Goal: Task Accomplishment & Management: Manage account settings

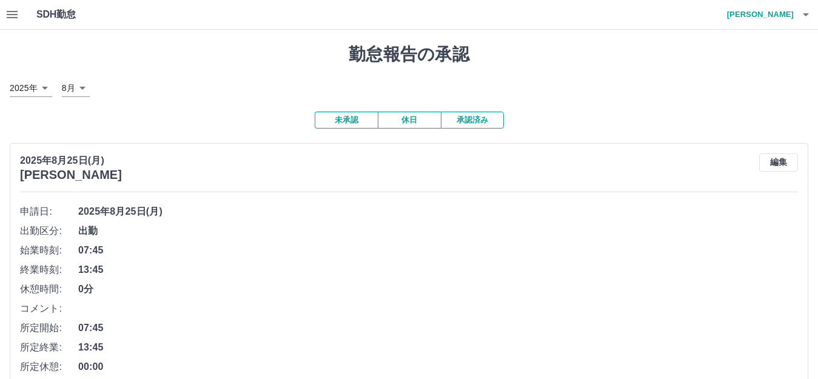
click at [413, 112] on button "休日" at bounding box center [409, 120] width 63 height 17
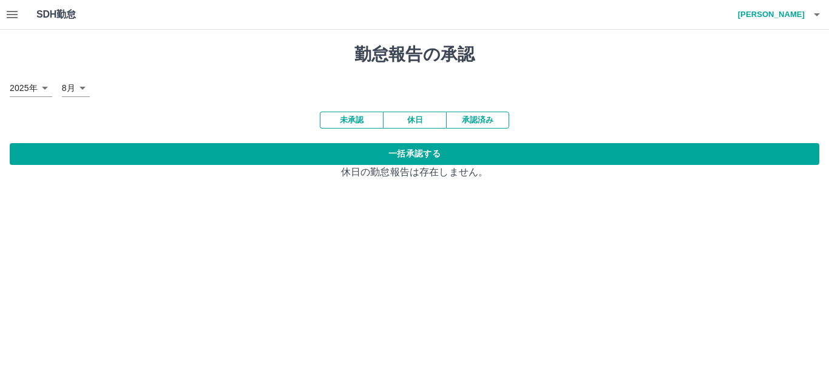
click at [405, 124] on button "休日" at bounding box center [414, 120] width 63 height 17
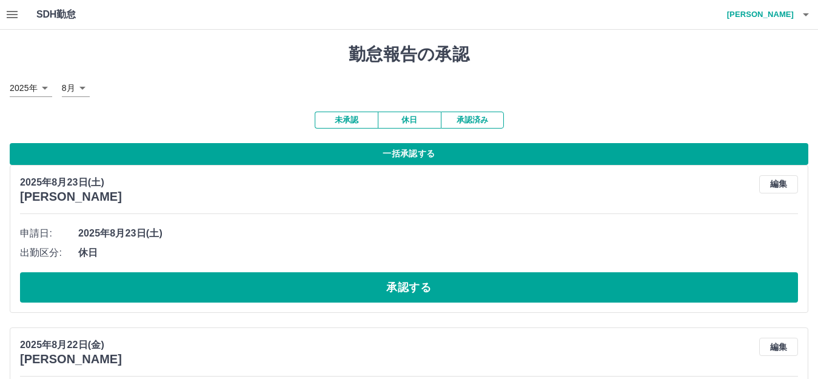
click at [348, 149] on button "一括承認する" at bounding box center [409, 154] width 799 height 22
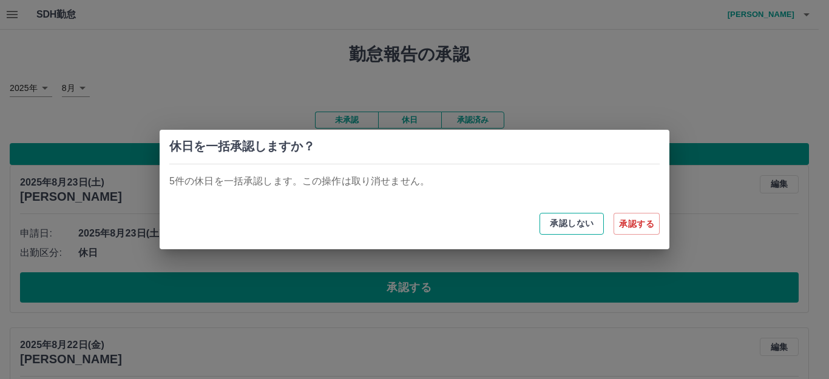
drag, startPoint x: 636, startPoint y: 232, endPoint x: 580, endPoint y: 224, distance: 57.0
click at [630, 232] on button "承認する" at bounding box center [636, 224] width 46 height 22
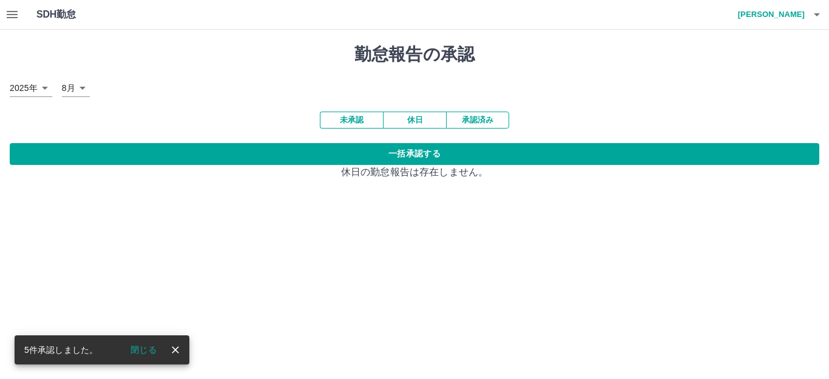
click at [345, 123] on button "未承認" at bounding box center [351, 120] width 63 height 17
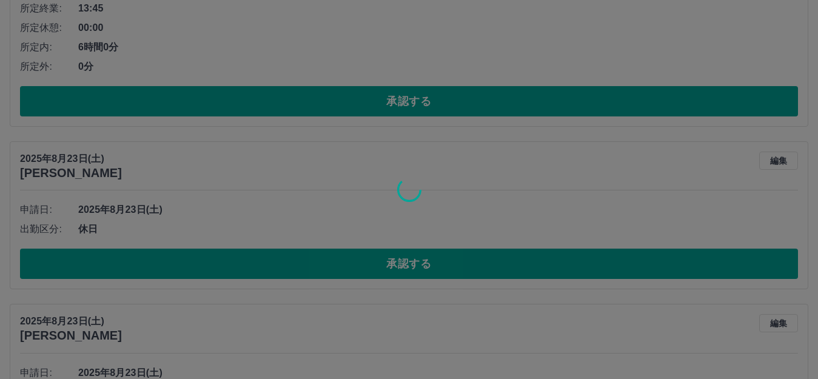
scroll to position [342, 0]
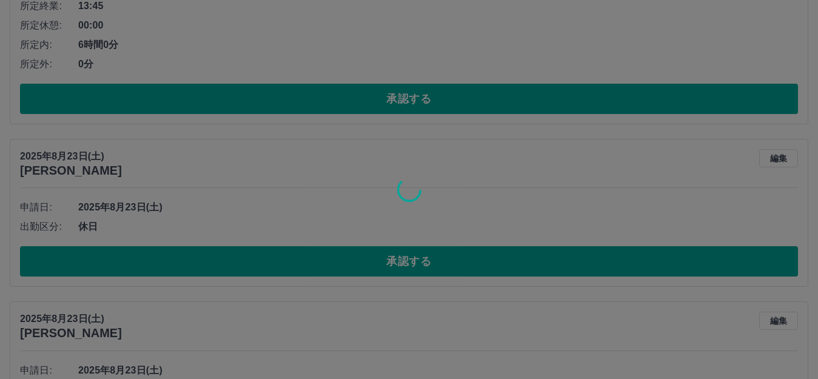
click at [319, 258] on div at bounding box center [409, 189] width 818 height 379
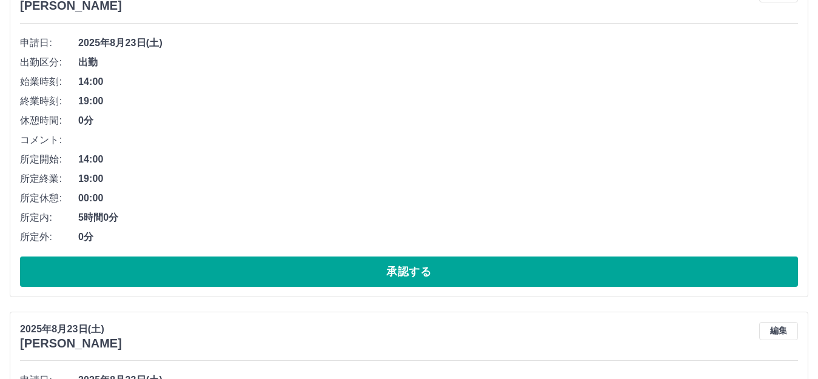
scroll to position [849, 0]
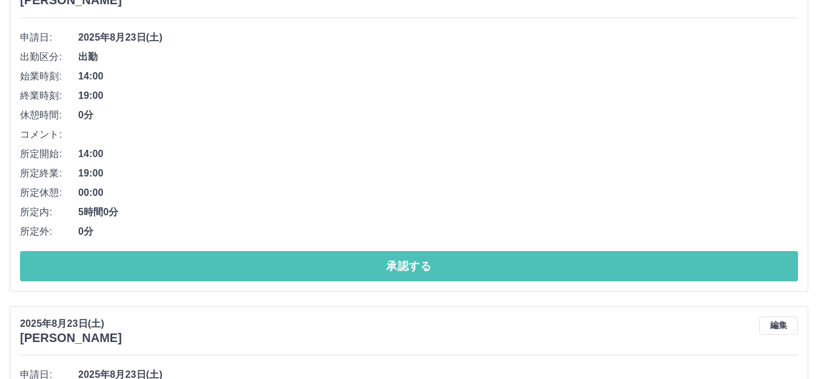
click at [319, 258] on button "承認する" at bounding box center [409, 266] width 778 height 30
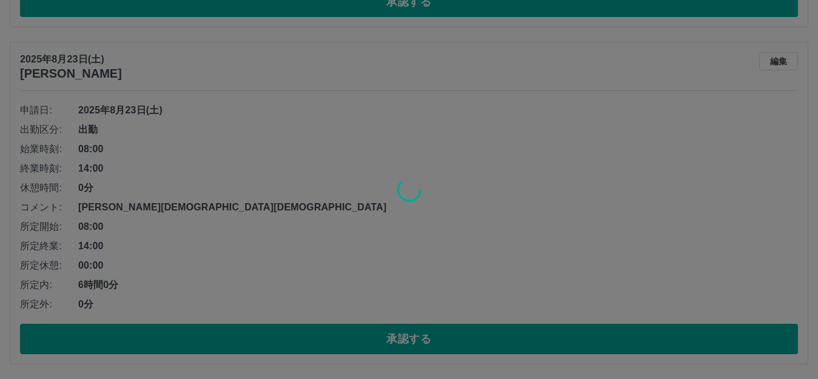
scroll to position [1115, 0]
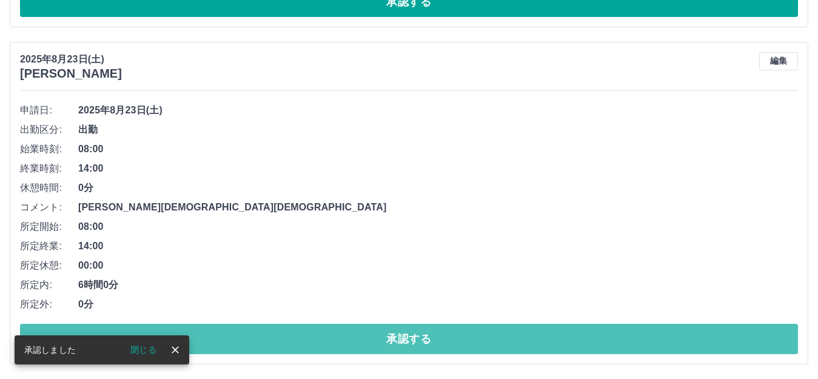
click at [325, 340] on button "承認する" at bounding box center [409, 339] width 778 height 30
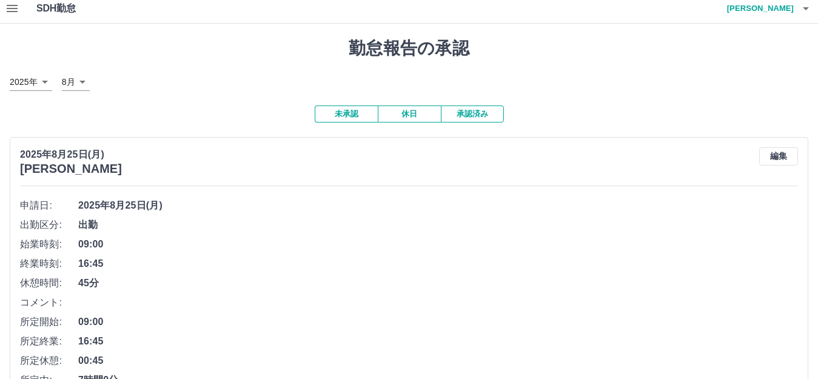
scroll to position [0, 0]
